Goal: Information Seeking & Learning: Learn about a topic

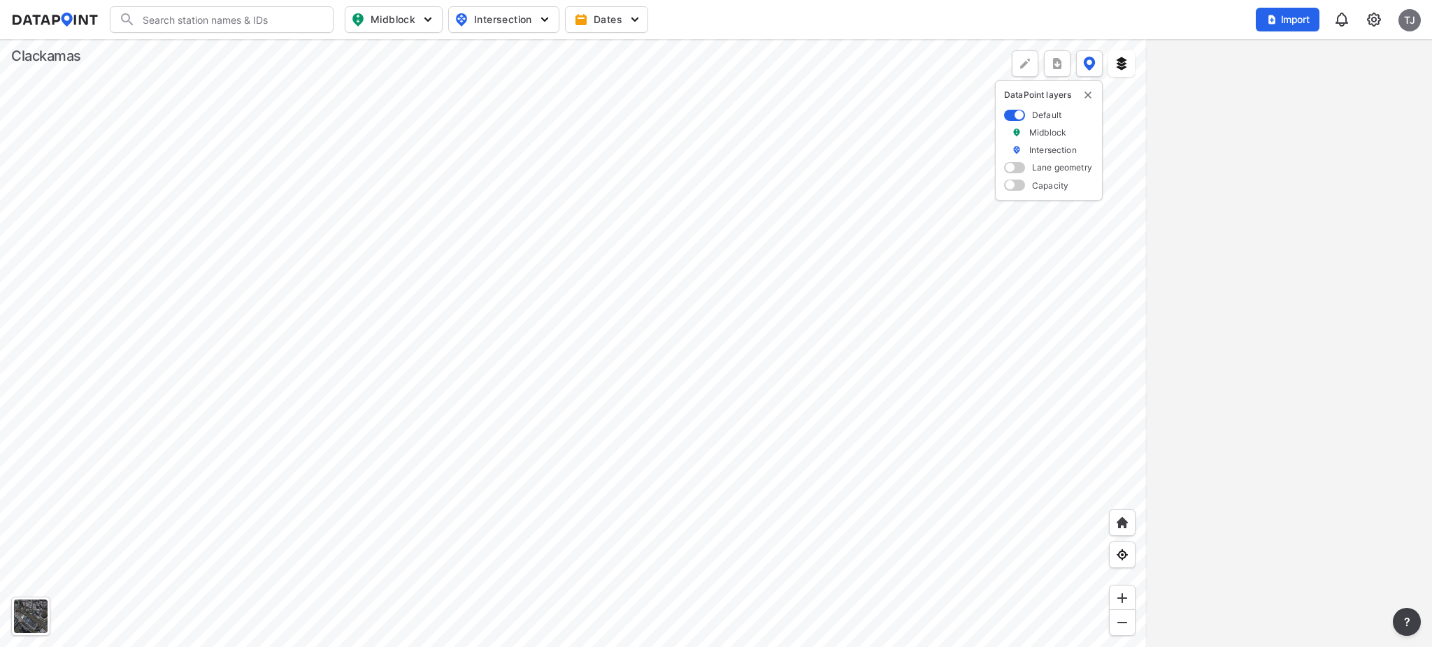
click at [400, 281] on div at bounding box center [573, 343] width 1146 height 608
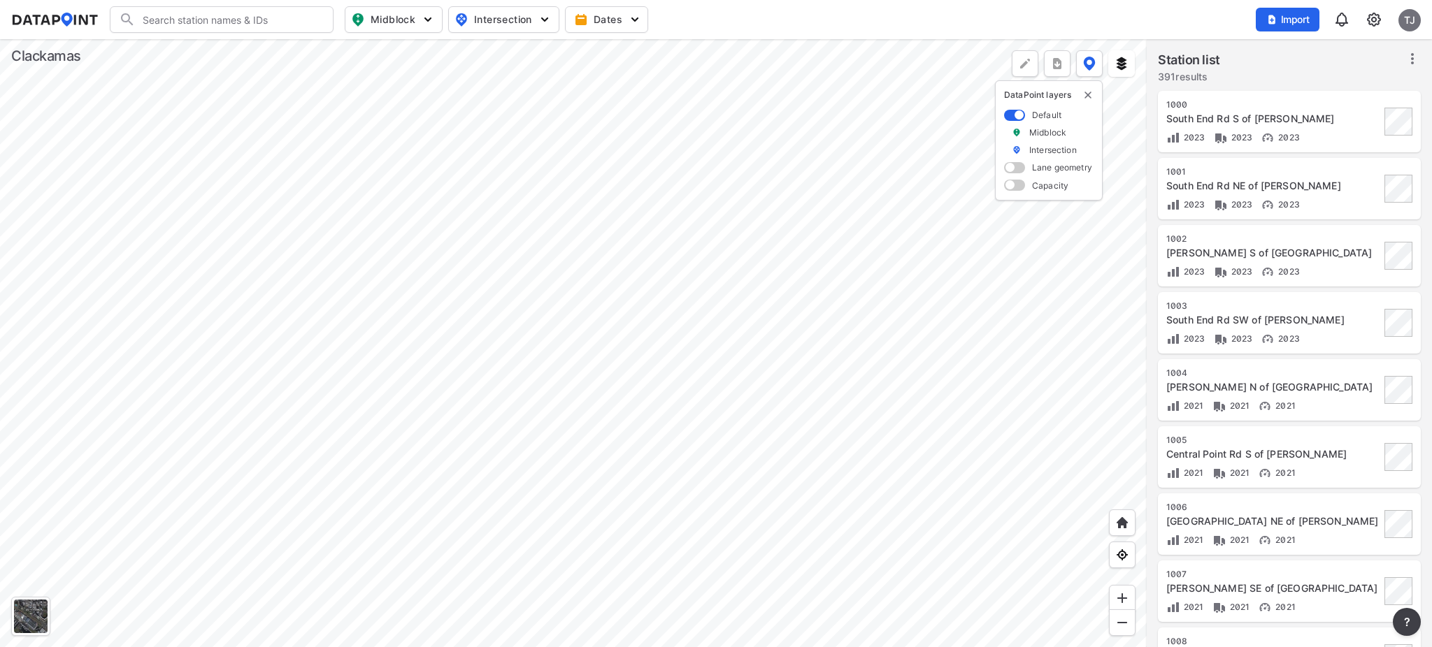
click at [554, 626] on div at bounding box center [573, 343] width 1146 height 608
click at [447, 194] on div at bounding box center [573, 343] width 1146 height 608
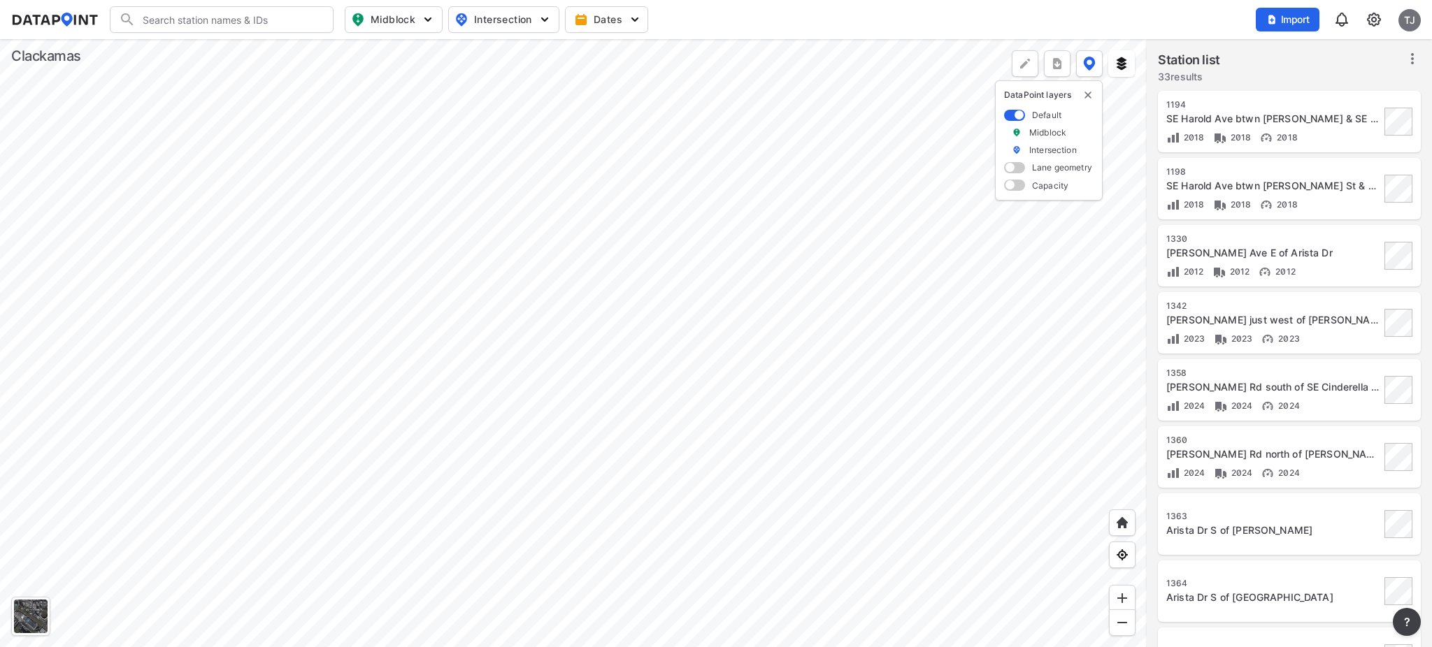
click at [426, 210] on div at bounding box center [573, 343] width 1146 height 608
click at [410, 270] on div at bounding box center [573, 343] width 1146 height 608
click at [531, 367] on div at bounding box center [573, 343] width 1146 height 608
click at [541, 309] on div at bounding box center [573, 343] width 1146 height 608
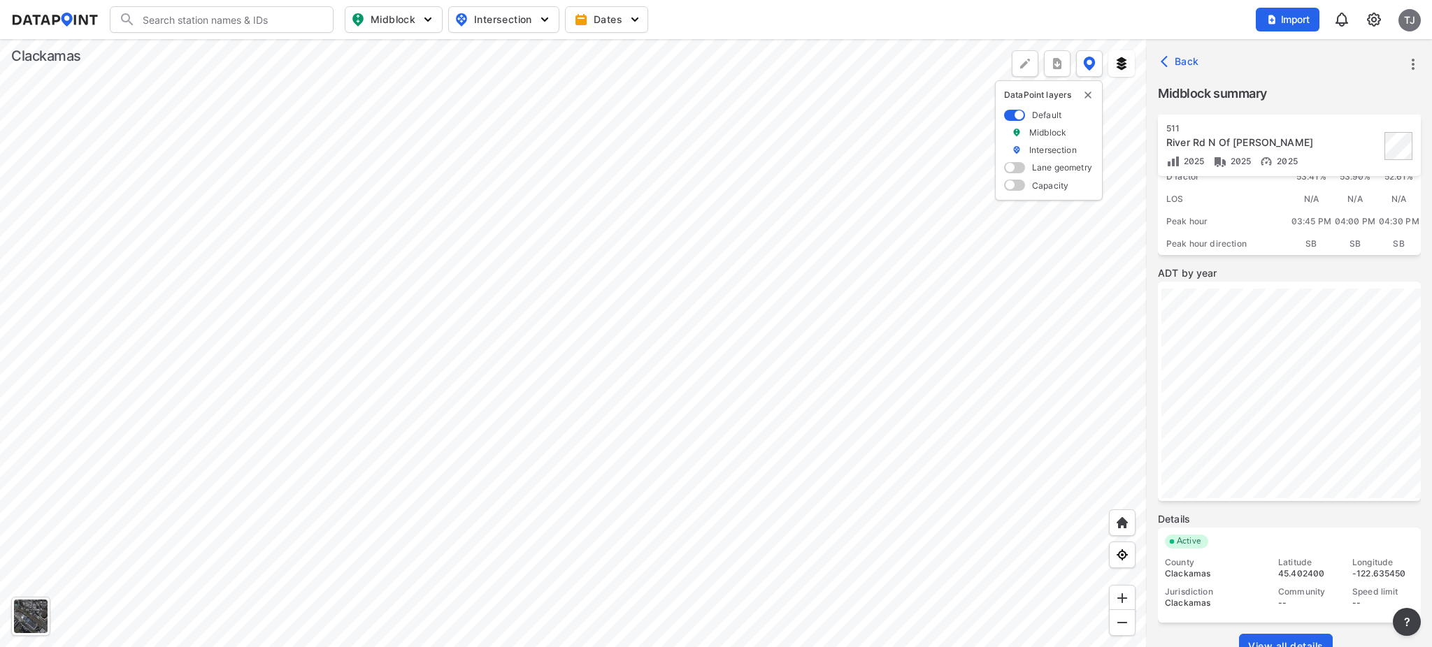
scroll to position [182, 0]
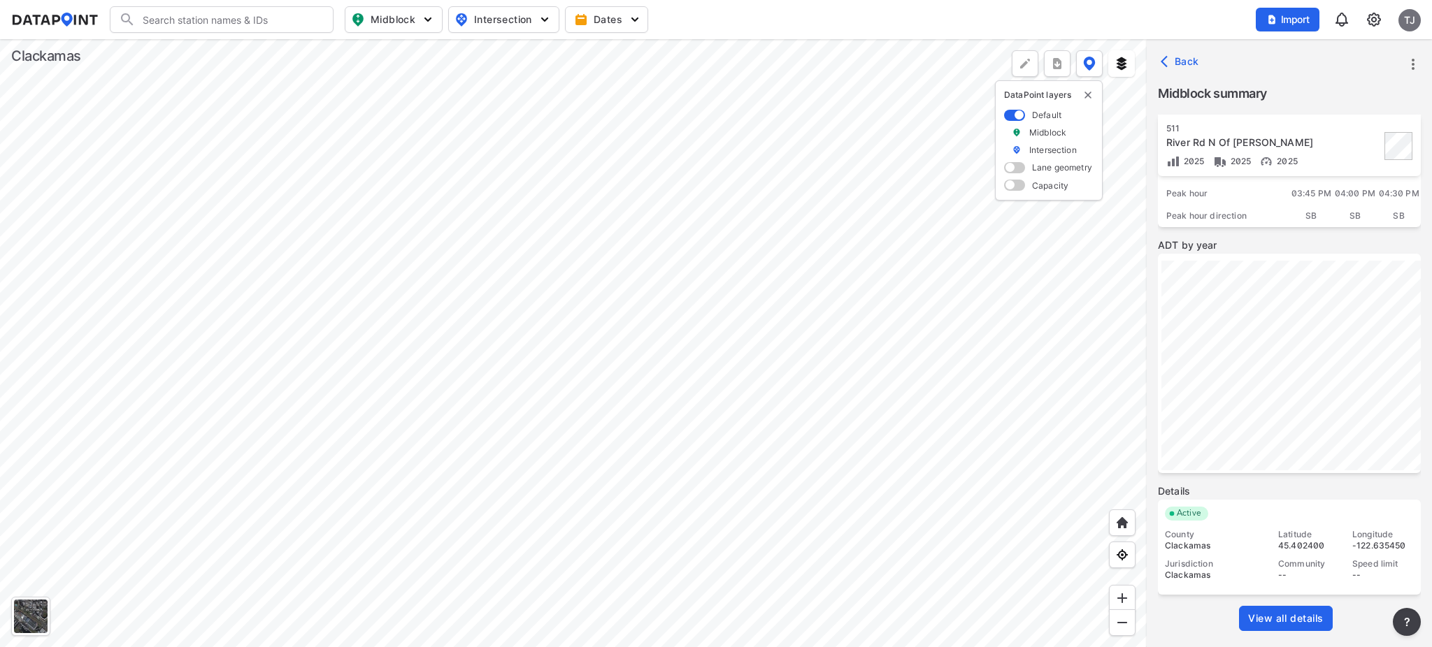
click at [1321, 612] on span "View all details" at bounding box center [1285, 619] width 75 height 14
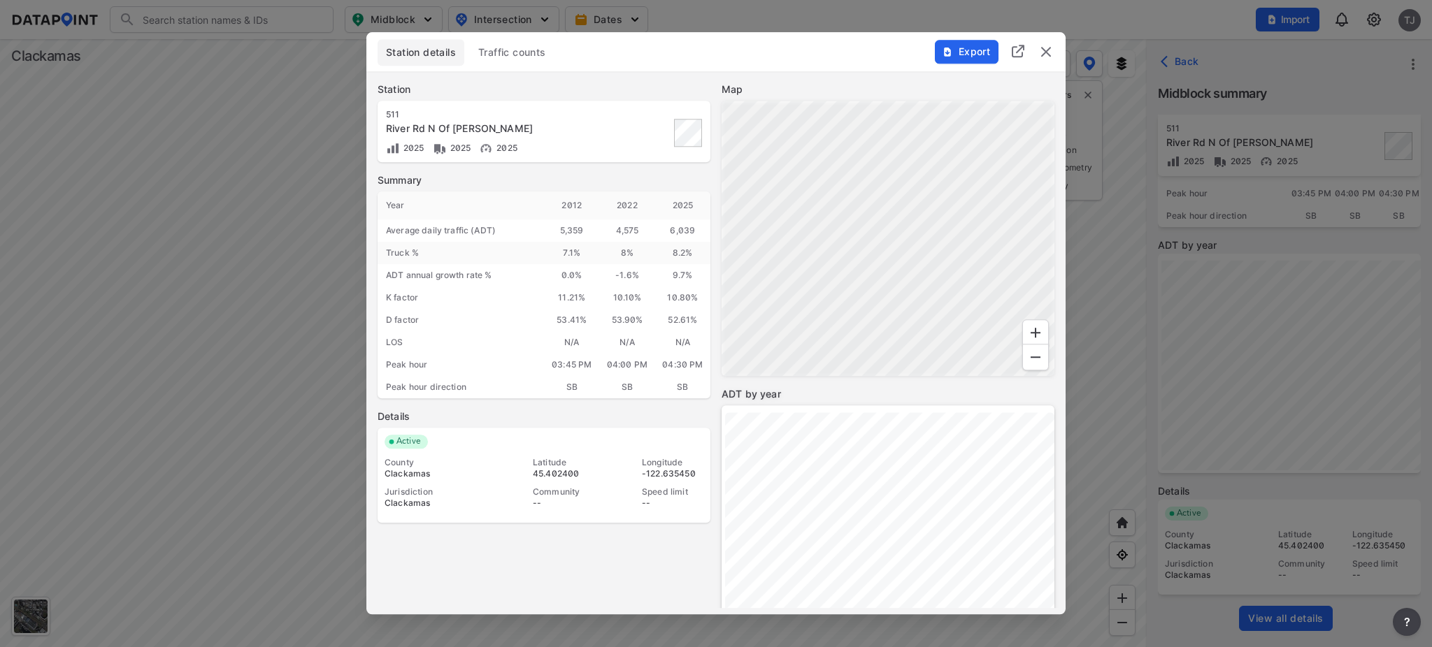
click at [515, 56] on span "Traffic counts" at bounding box center [512, 52] width 68 height 14
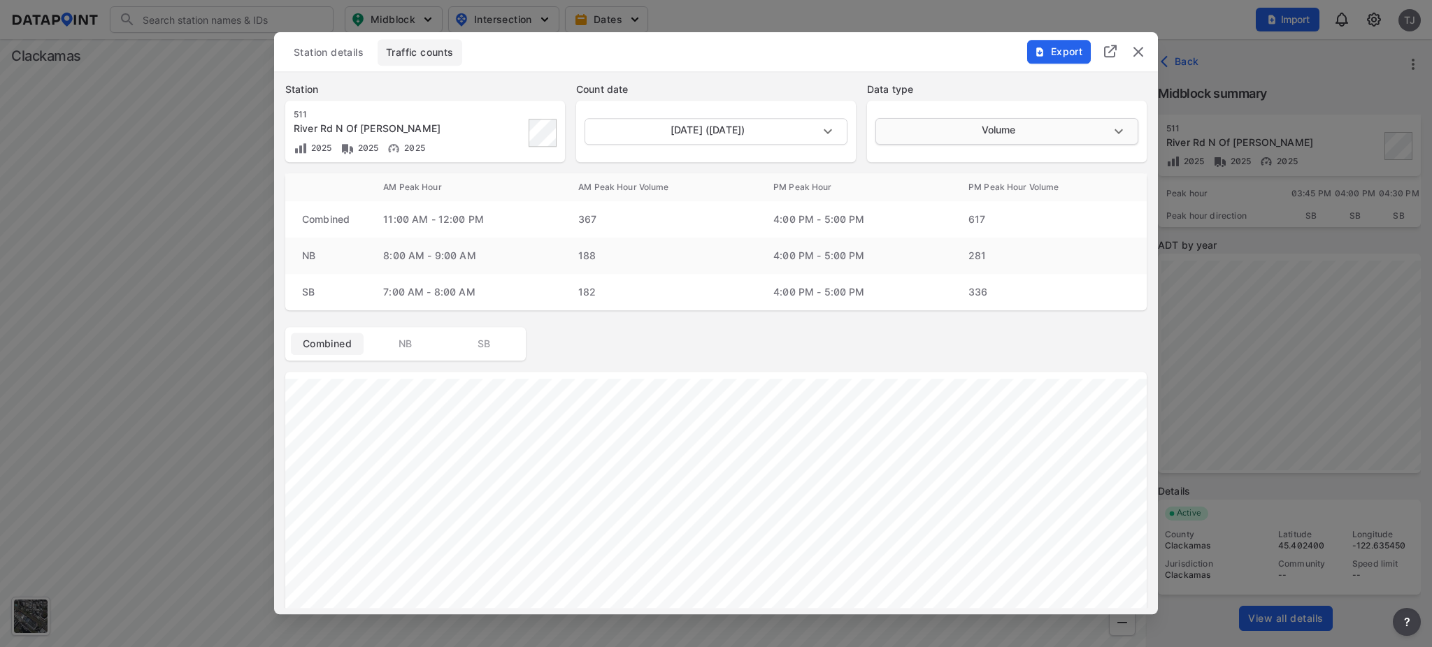
click at [957, 129] on body "Search Please enter a search term. Midblock Intersection Dates Import TJ Import…" at bounding box center [716, 323] width 1432 height 647
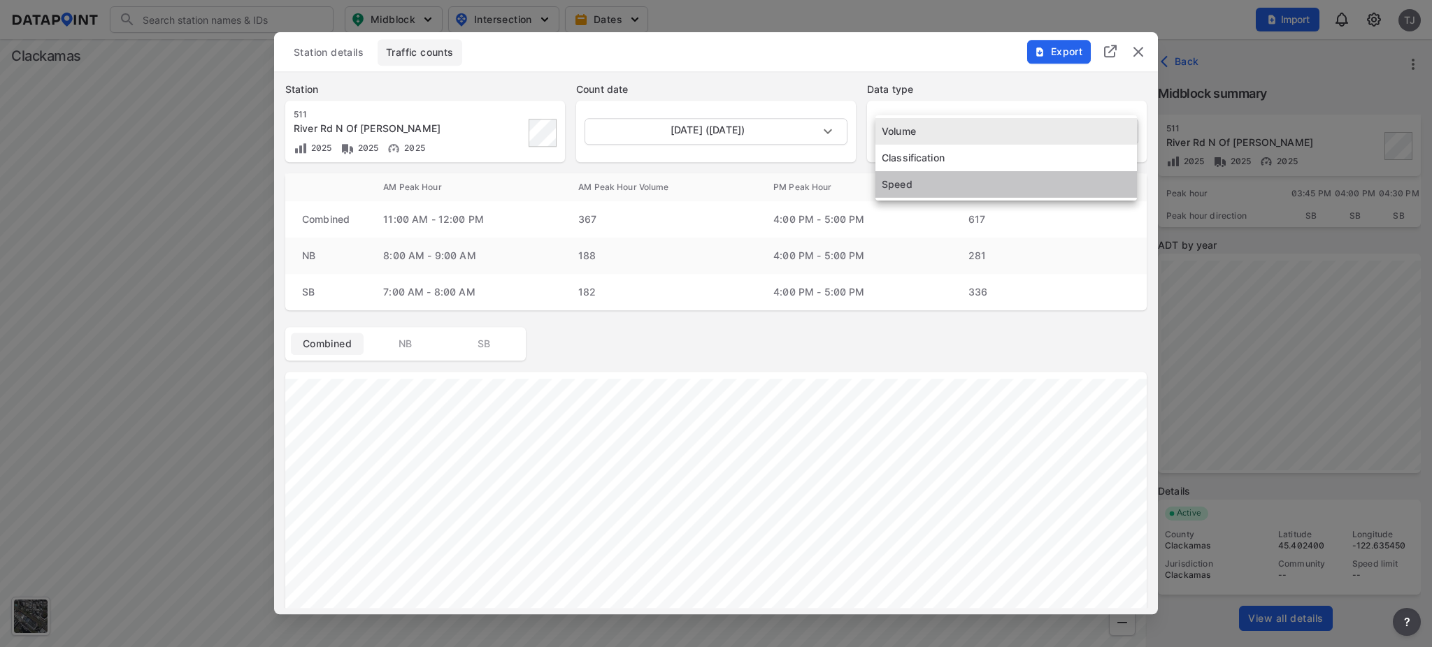
click at [944, 178] on li "Speed" at bounding box center [1005, 184] width 261 height 27
type input "Speed"
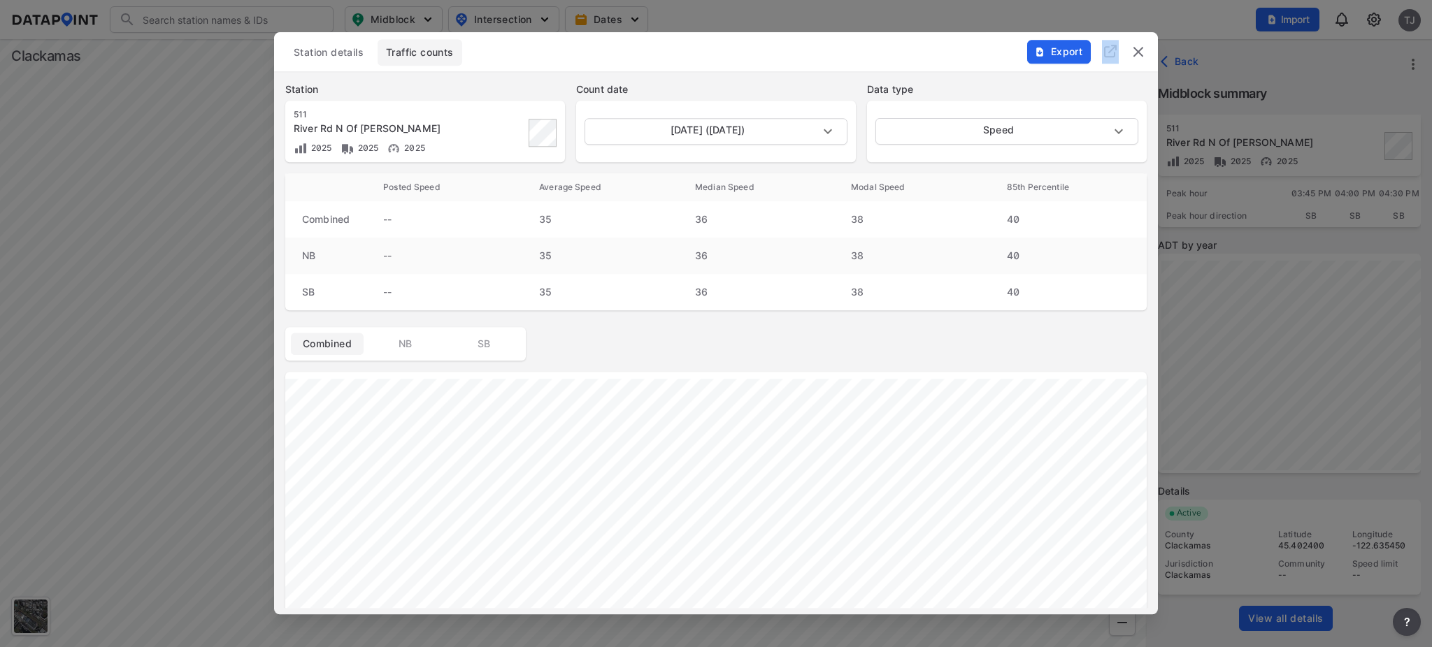
drag, startPoint x: 839, startPoint y: 48, endPoint x: 800, endPoint y: 22, distance: 47.3
click at [800, 22] on div "Station details Traffic counts Export Station [STREET_ADDRESS] N Of [PERSON_NAM…" at bounding box center [716, 323] width 1432 height 647
click at [1136, 55] on img "delete" at bounding box center [1138, 51] width 17 height 17
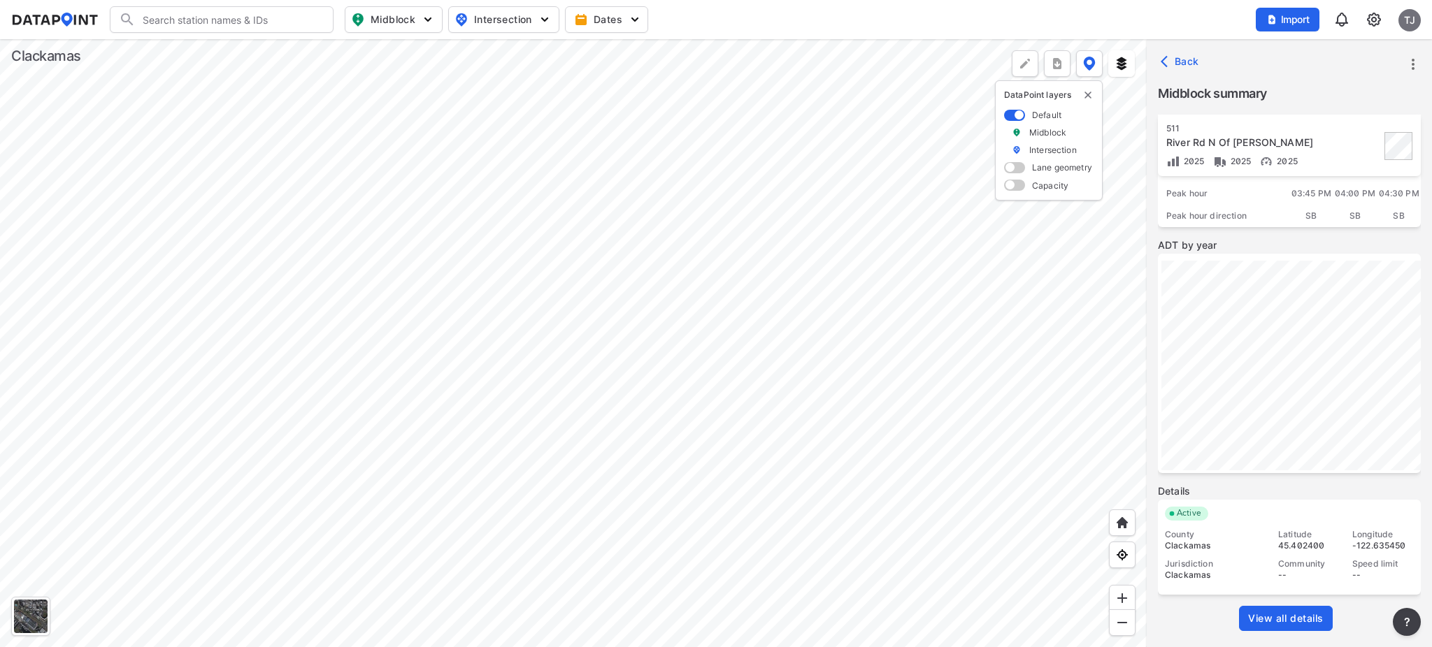
click at [580, 306] on div at bounding box center [573, 343] width 1146 height 608
click at [634, 281] on div at bounding box center [573, 343] width 1146 height 608
click at [1264, 620] on span "View all details" at bounding box center [1285, 619] width 75 height 14
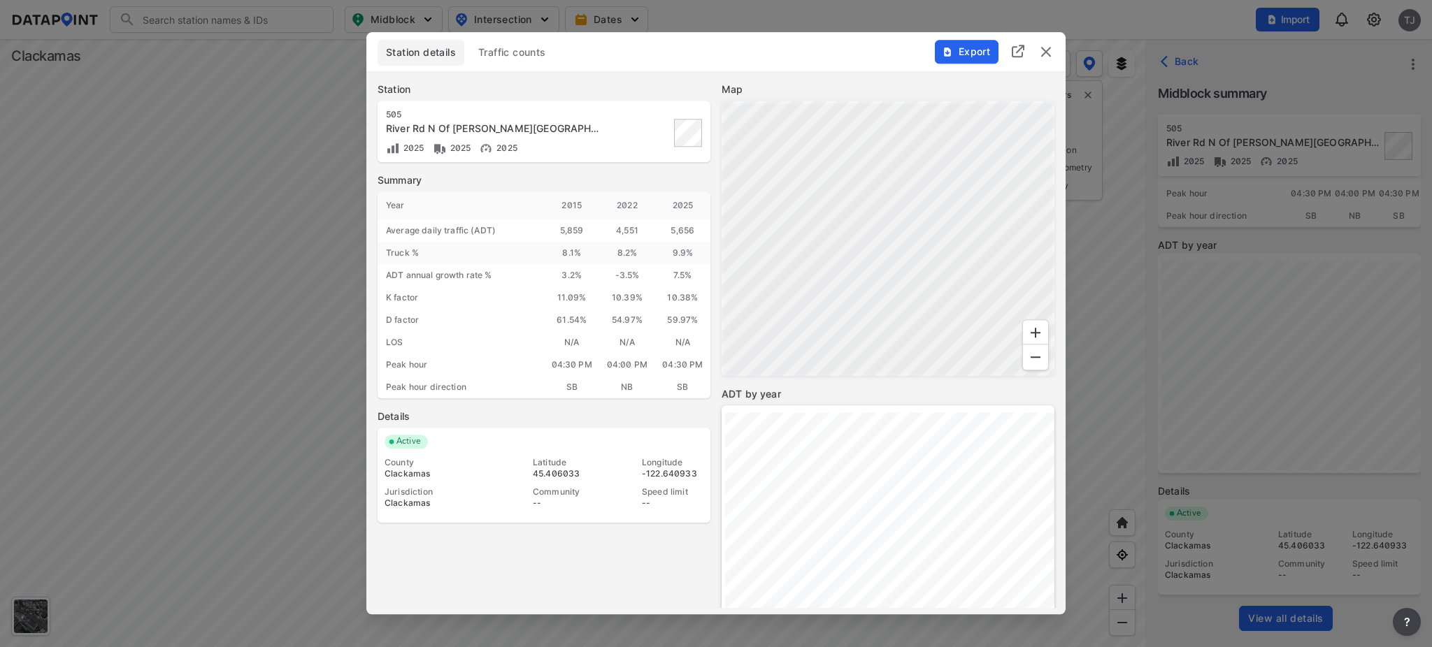
click at [497, 52] on span "Traffic counts" at bounding box center [512, 52] width 68 height 14
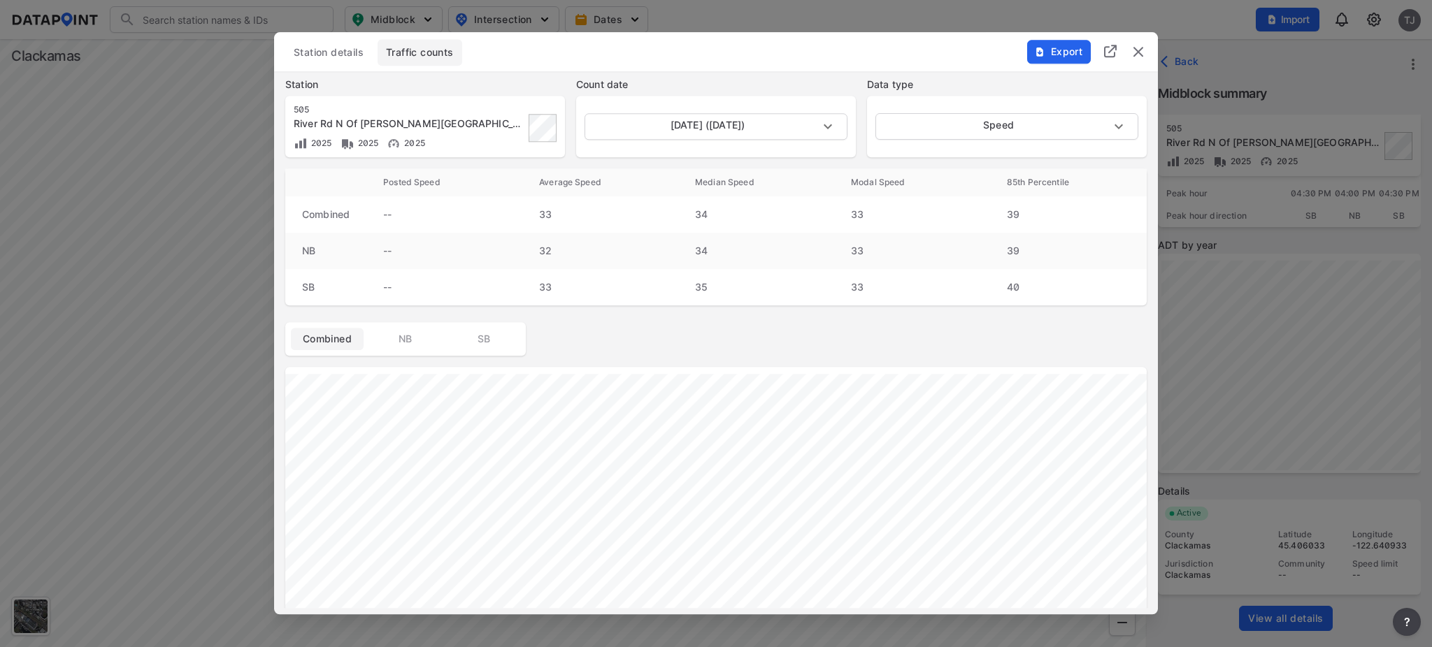
scroll to position [0, 0]
click at [1142, 48] on img "delete" at bounding box center [1138, 51] width 17 height 17
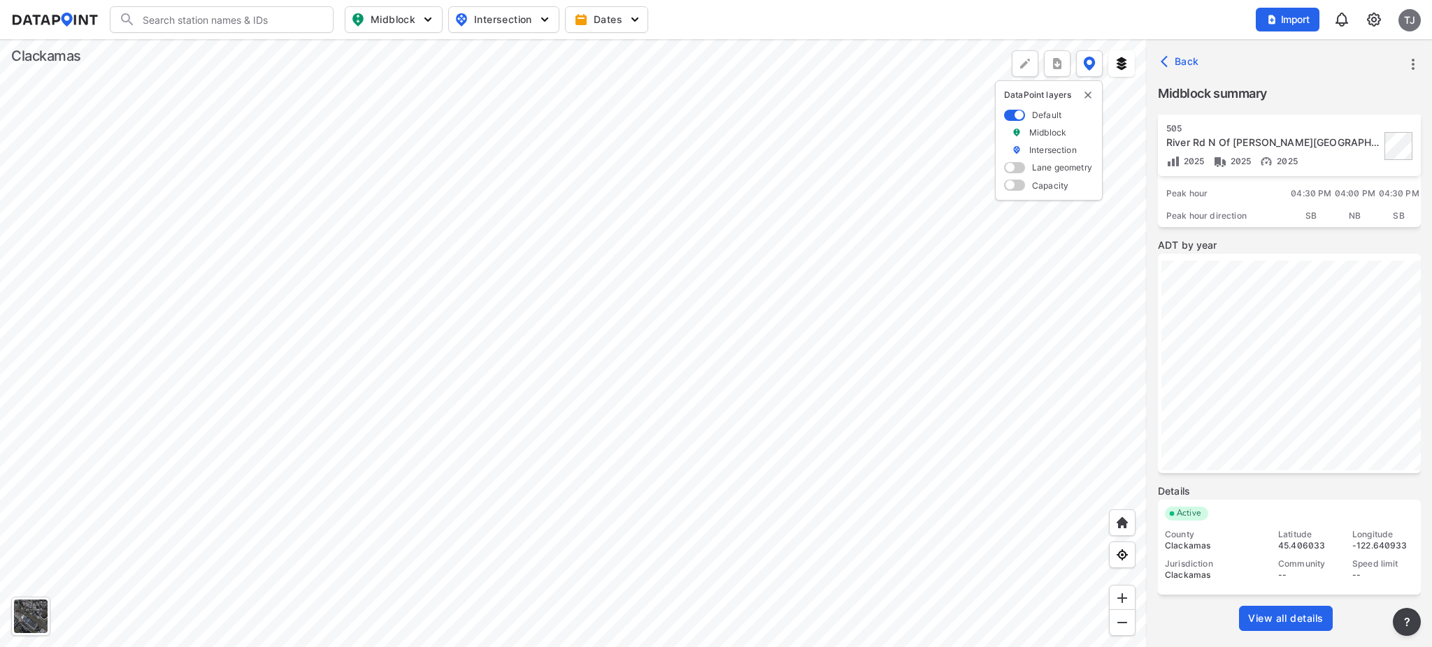
click at [579, 217] on div at bounding box center [573, 343] width 1146 height 608
click at [584, 257] on div at bounding box center [573, 343] width 1146 height 608
click at [713, 352] on div at bounding box center [573, 343] width 1146 height 608
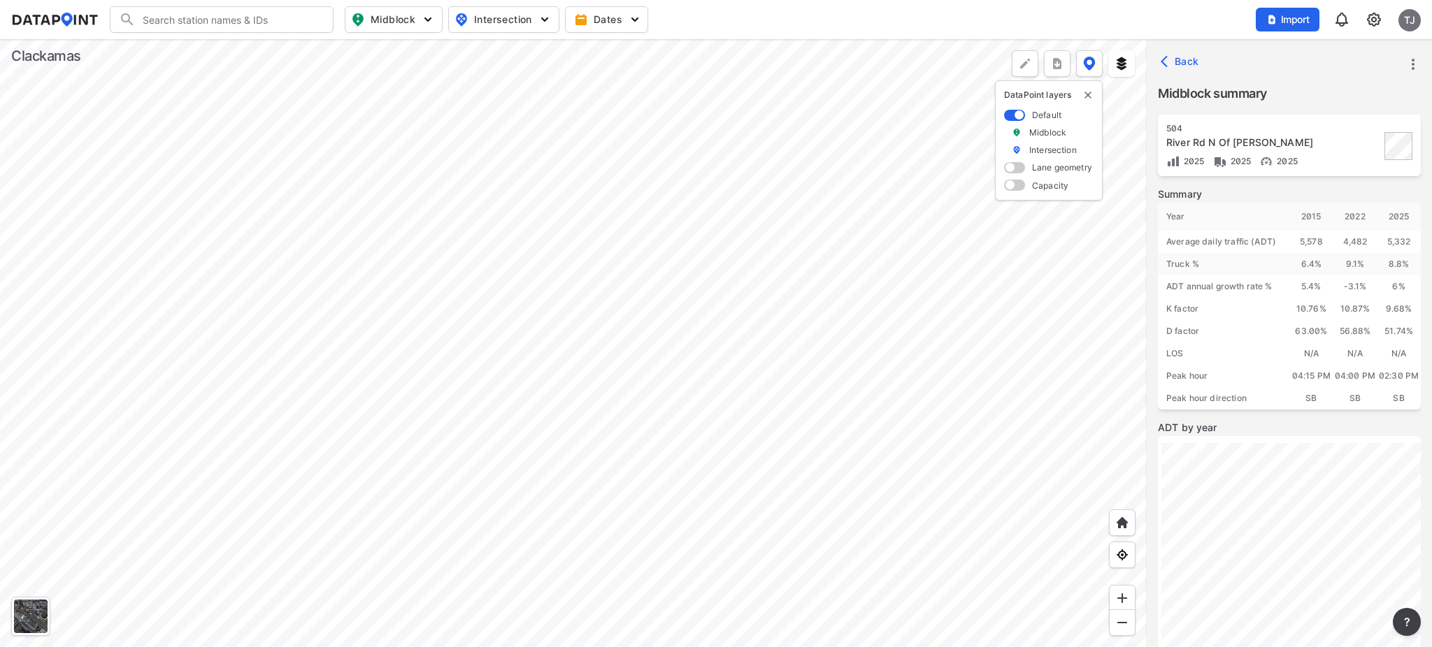
scroll to position [182, 0]
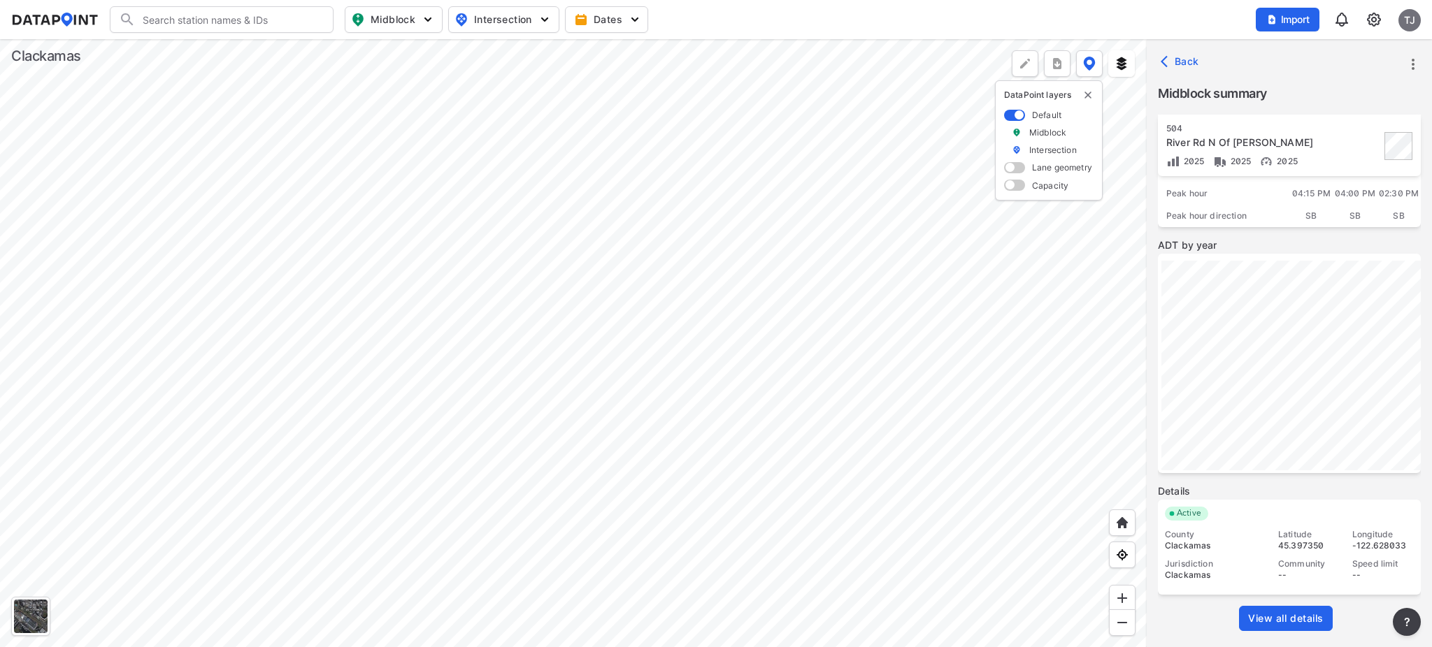
click at [1304, 615] on span "View all details" at bounding box center [1285, 619] width 75 height 14
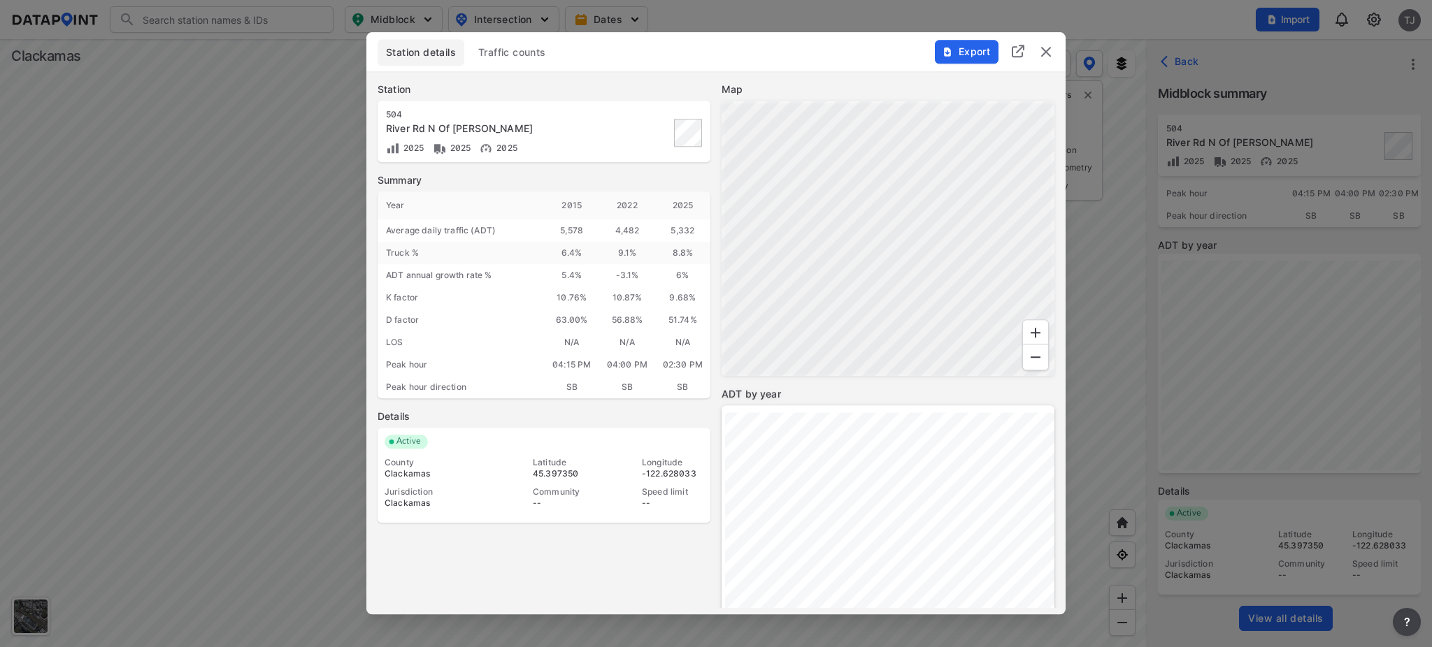
click at [487, 55] on span "Traffic counts" at bounding box center [512, 52] width 68 height 14
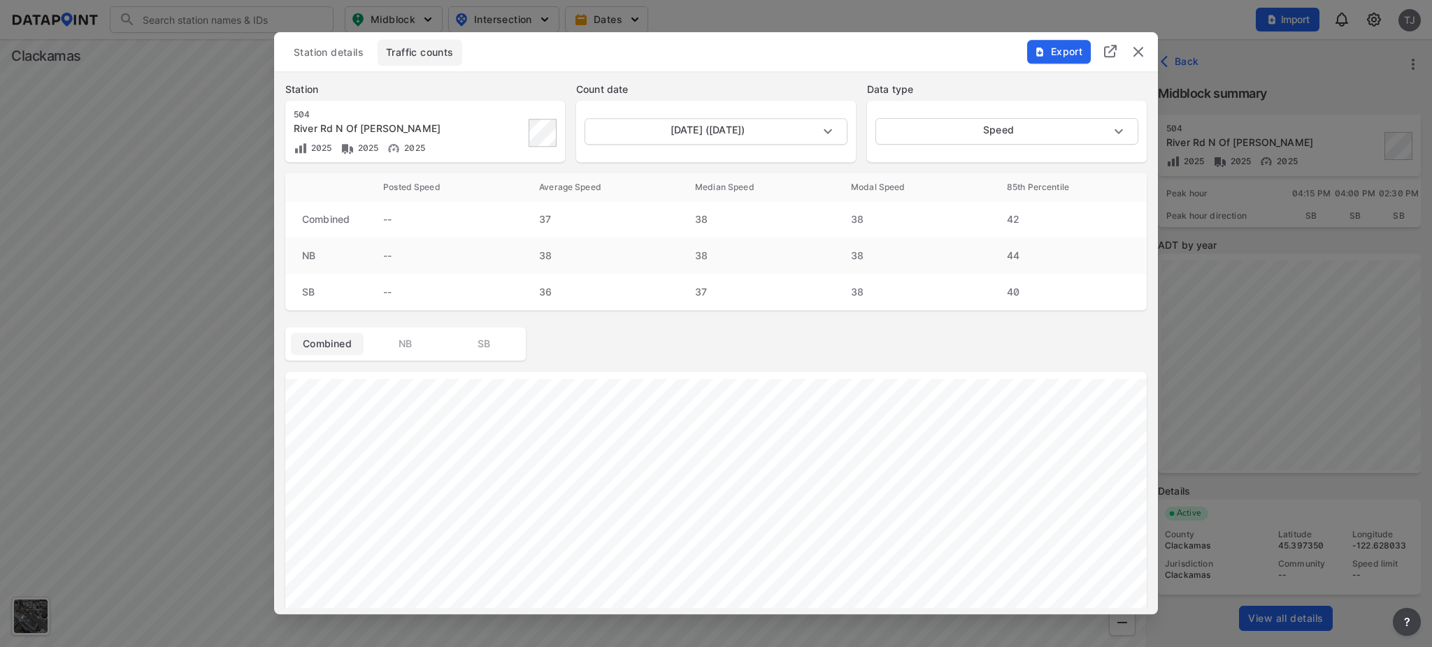
click at [1139, 57] on img "delete" at bounding box center [1138, 51] width 17 height 17
